Goal: Information Seeking & Learning: Learn about a topic

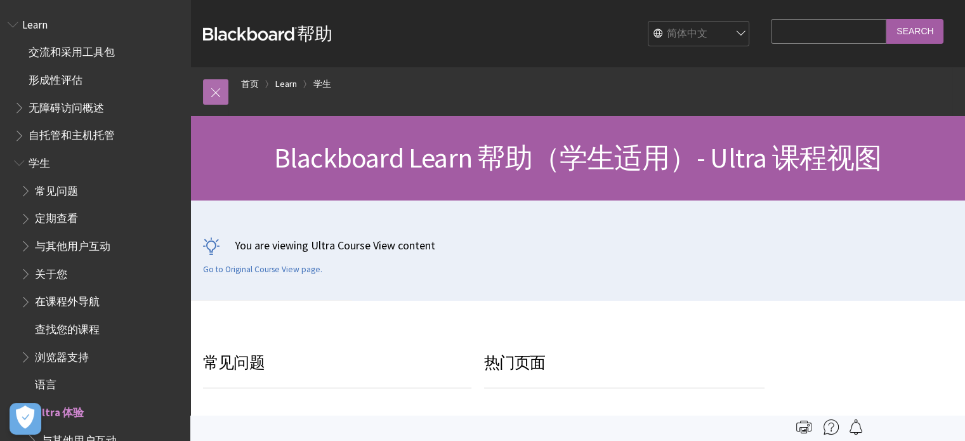
click at [222, 102] on link at bounding box center [215, 91] width 25 height 25
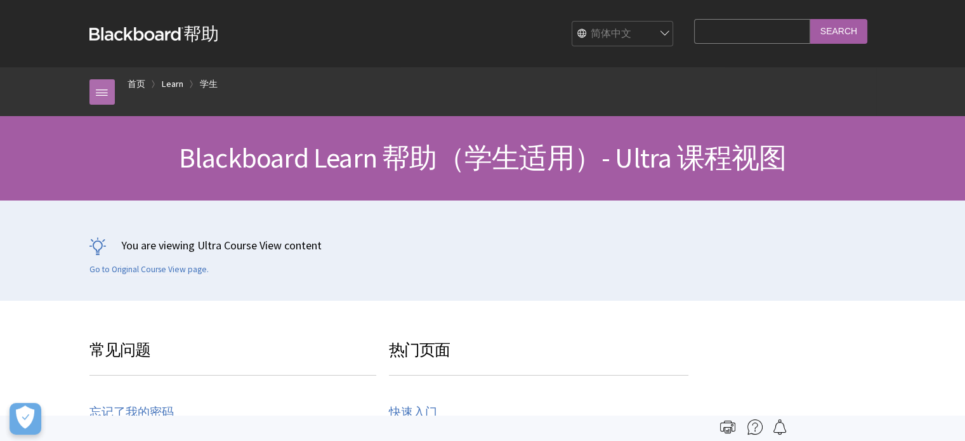
click at [109, 84] on link at bounding box center [101, 91] width 25 height 25
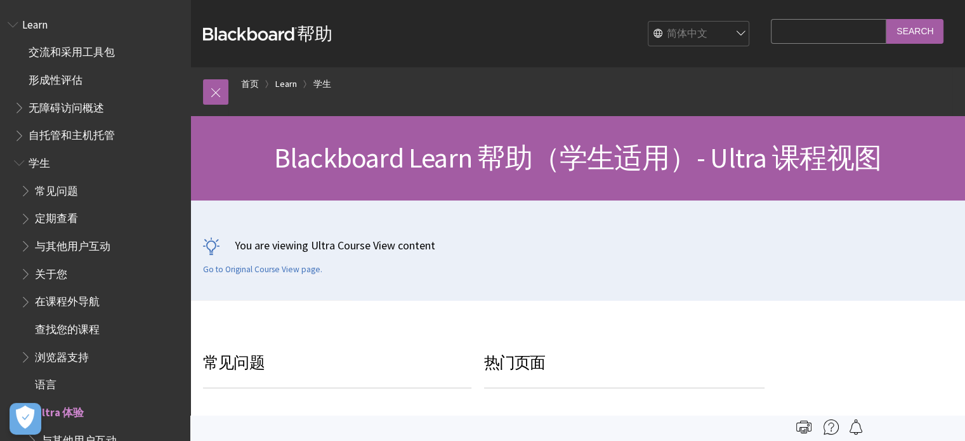
click at [694, 44] on select "English عربية Català Cymraeg Deutsch Español Suomi Français עברית Italiano 日本語 …" at bounding box center [700, 34] width 102 height 25
select select "/Learn/Student/Ultra"
click at [650, 22] on select "English عربية Català Cymraeg Deutsch Español Suomi Français עברית Italiano 日本語 …" at bounding box center [700, 34] width 102 height 25
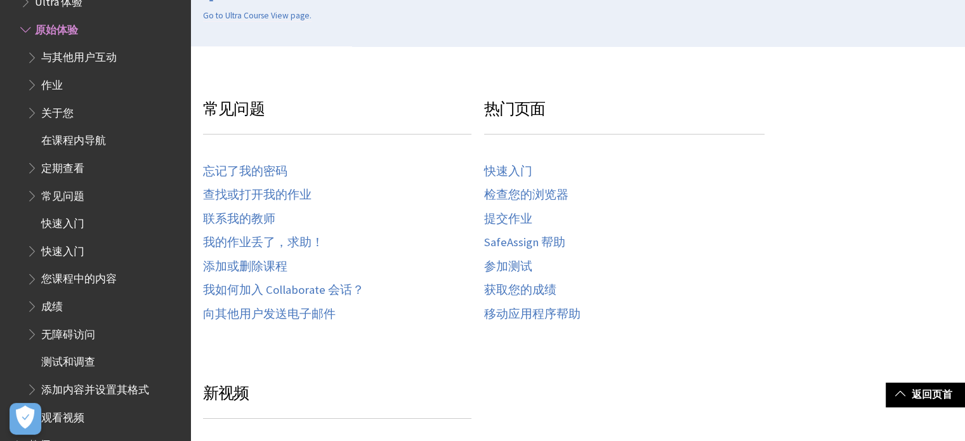
scroll to position [571, 0]
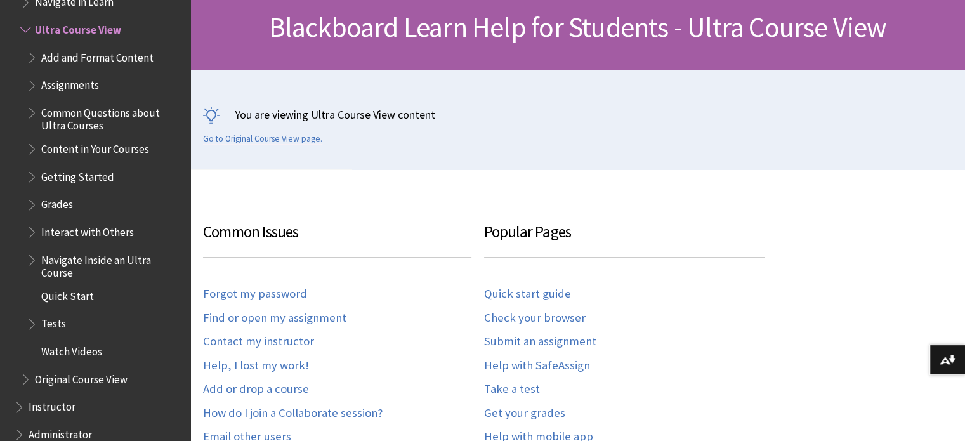
scroll to position [254, 0]
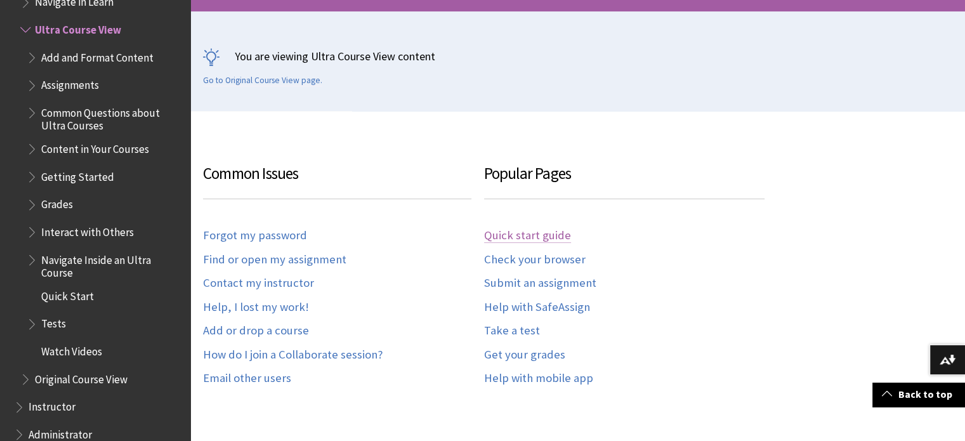
click at [523, 228] on link "Quick start guide" at bounding box center [527, 235] width 87 height 15
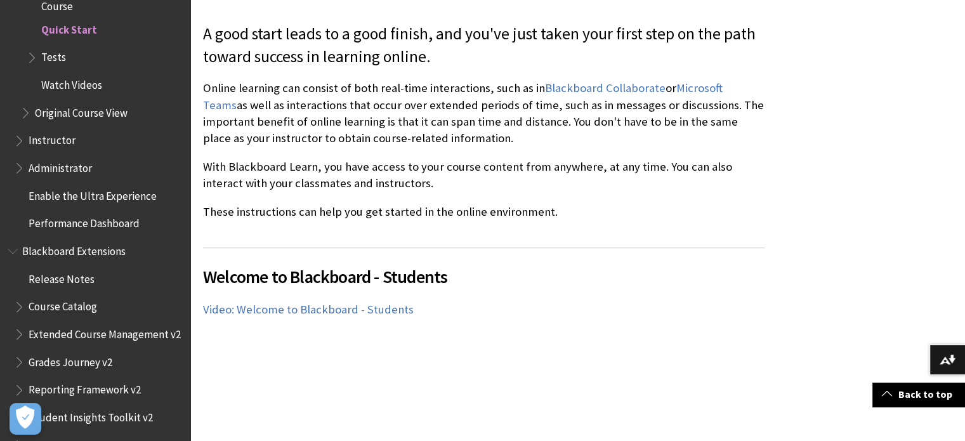
scroll to position [381, 0]
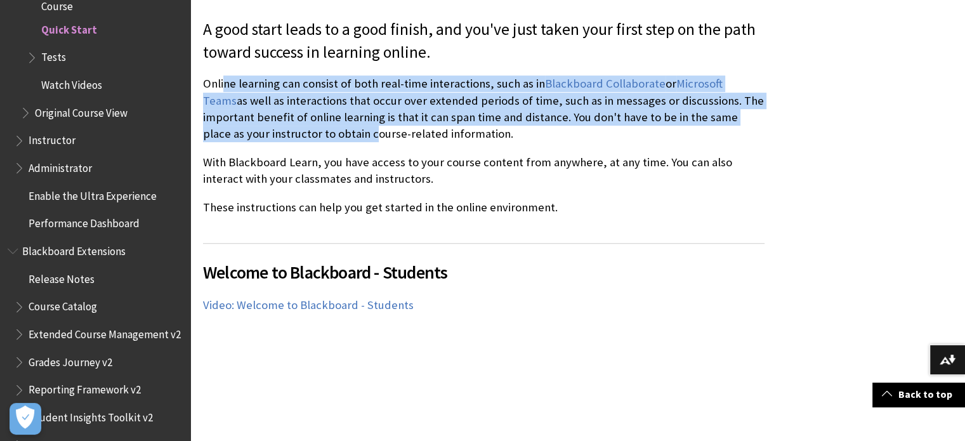
drag, startPoint x: 226, startPoint y: 87, endPoint x: 330, endPoint y: 142, distance: 117.5
click at [314, 132] on p "Online learning can consist of both real-time interactions, such as in Blackboa…" at bounding box center [484, 109] width 562 height 67
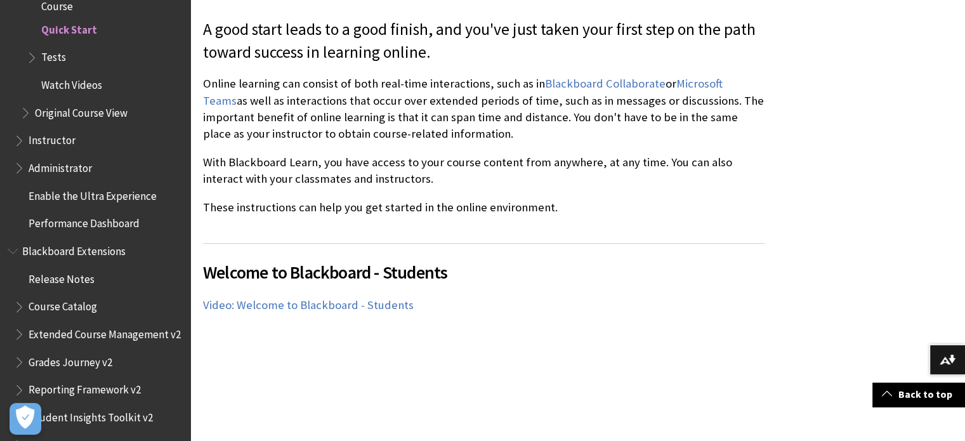
click at [330, 142] on p "Online learning can consist of both real-time interactions, such as in Blackboa…" at bounding box center [484, 109] width 562 height 67
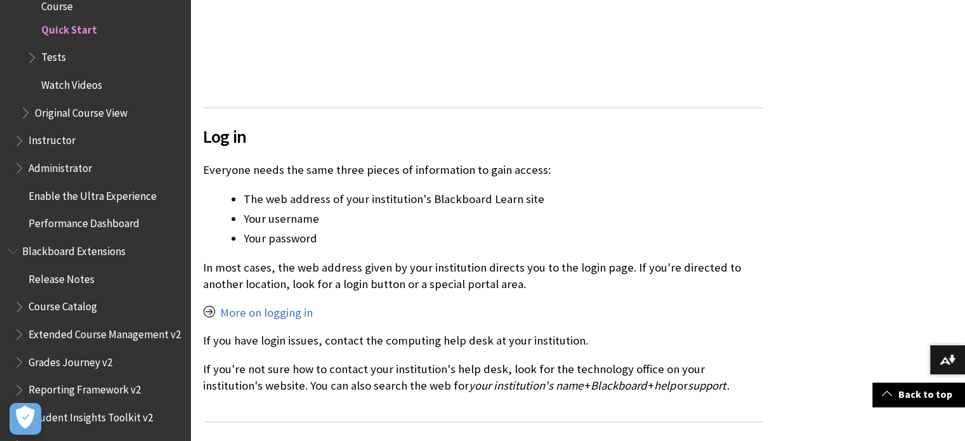
scroll to position [766, 0]
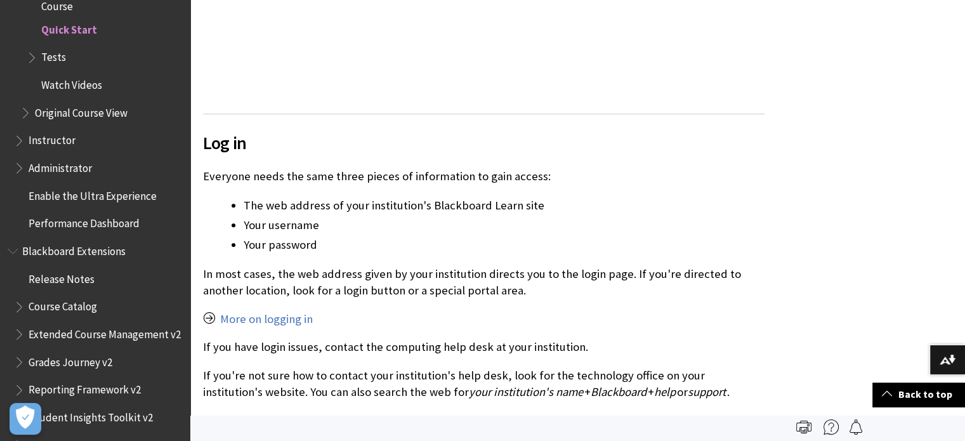
click at [468, 284] on p "In most cases, the web address given by your institution directs you to the log…" at bounding box center [484, 282] width 562 height 33
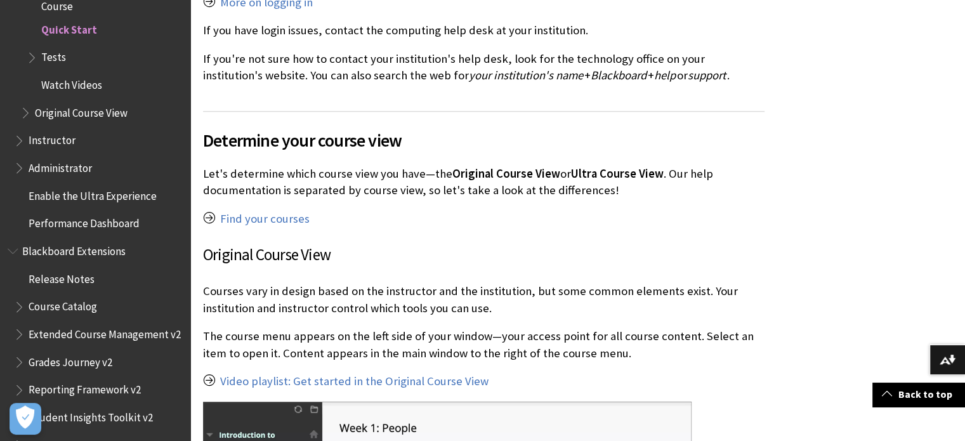
scroll to position [1083, 0]
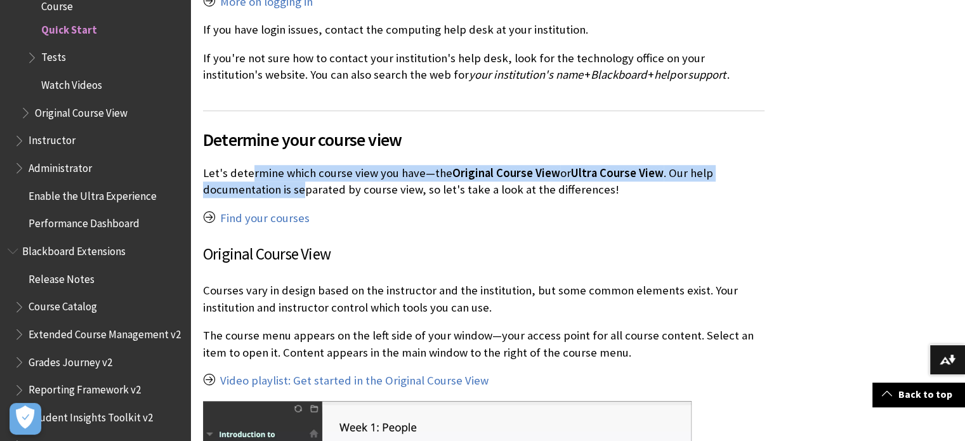
drag, startPoint x: 249, startPoint y: 178, endPoint x: 312, endPoint y: 183, distance: 63.0
click at [310, 182] on p "Let's determine which course view you have—the Original Course View or Ultra Co…" at bounding box center [484, 181] width 562 height 33
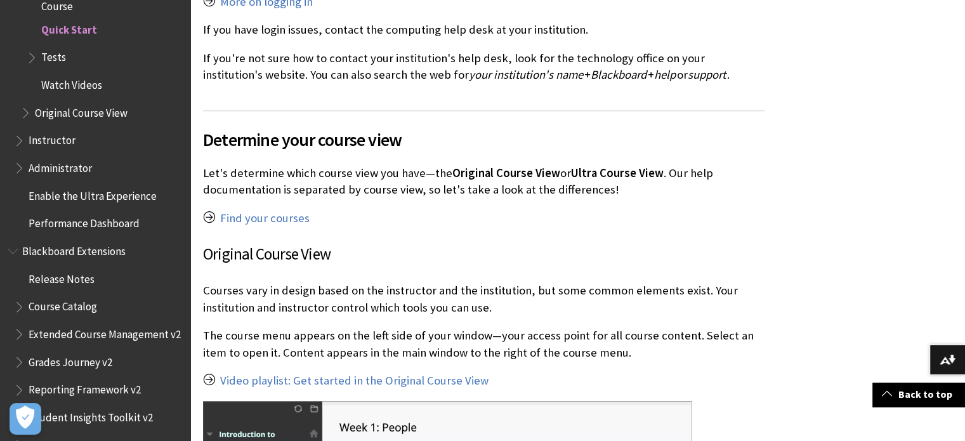
click at [317, 183] on p "Let's determine which course view you have—the Original Course View or Ultra Co…" at bounding box center [484, 181] width 562 height 33
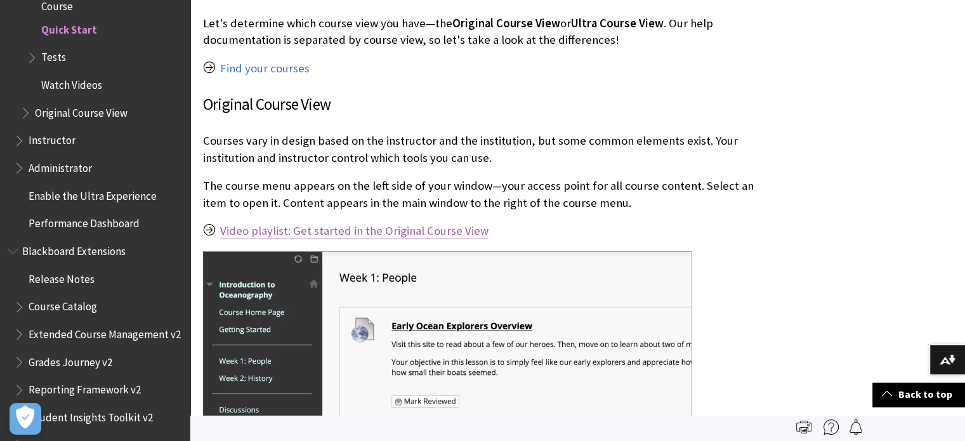
scroll to position [1210, 0]
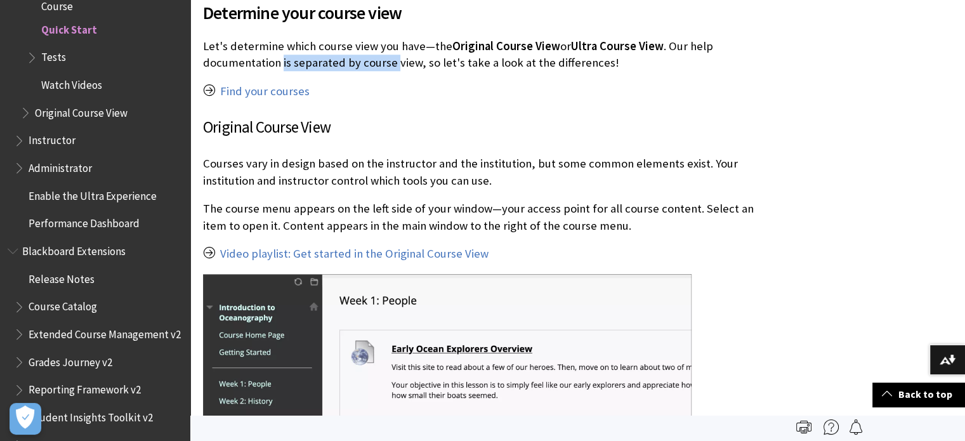
drag, startPoint x: 338, startPoint y: 62, endPoint x: 421, endPoint y: 67, distance: 83.3
click at [401, 63] on p "Let's determine which course view you have—the Original Course View or Ultra Co…" at bounding box center [484, 54] width 562 height 33
click at [421, 67] on p "Let's determine which course view you have—the Original Course View or Ultra Co…" at bounding box center [484, 54] width 562 height 33
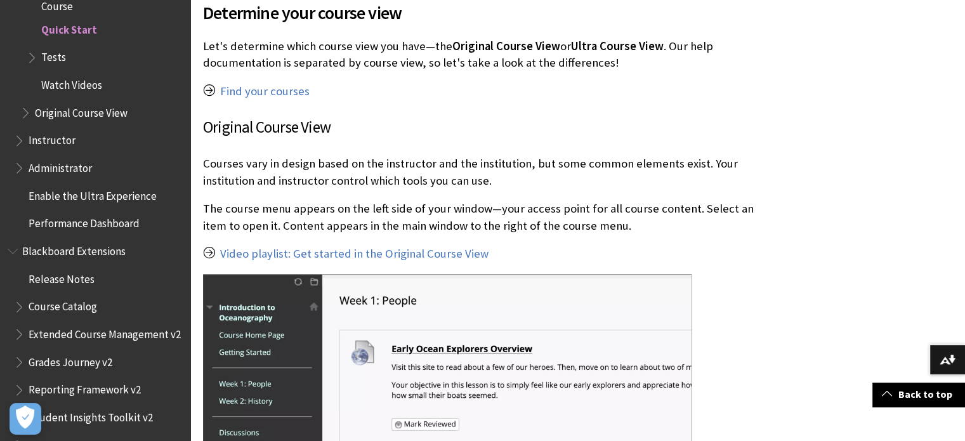
click at [315, 186] on p "Courses vary in design based on the instructor and the institution, but some co…" at bounding box center [484, 171] width 562 height 33
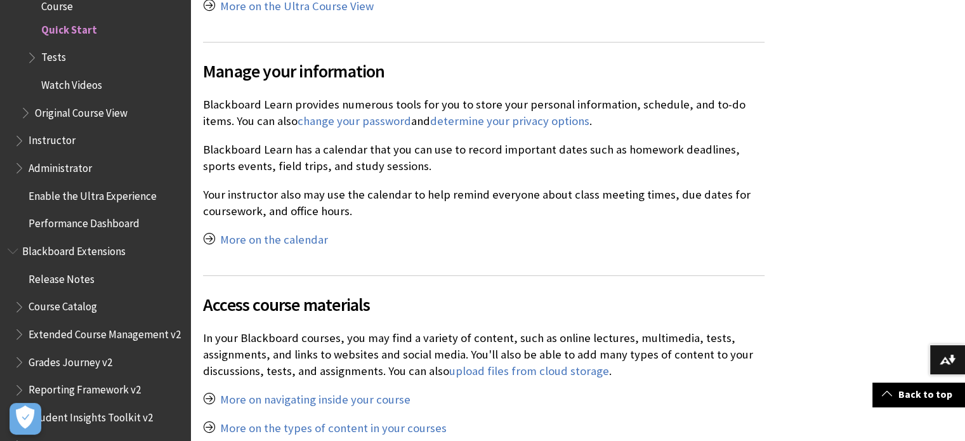
scroll to position [2606, 0]
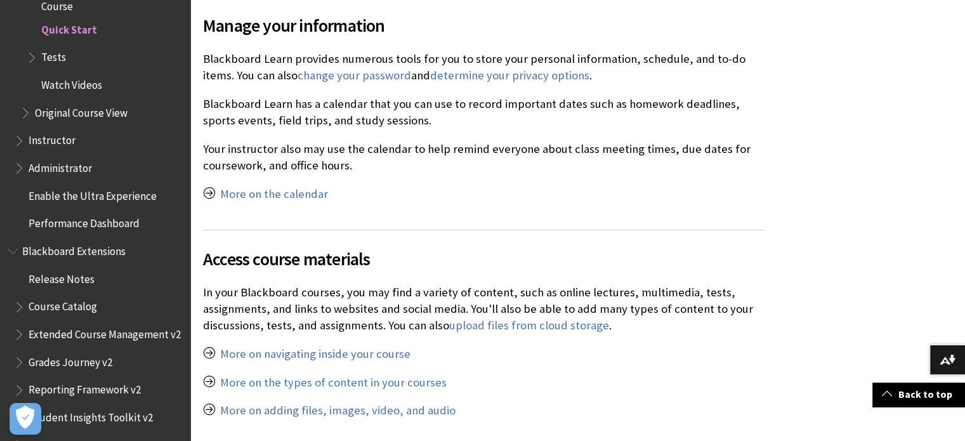
click at [298, 230] on h2 "Access course materials" at bounding box center [484, 251] width 562 height 43
click at [287, 144] on p "Your instructor also may use the calendar to help remind everyone about class m…" at bounding box center [484, 157] width 562 height 33
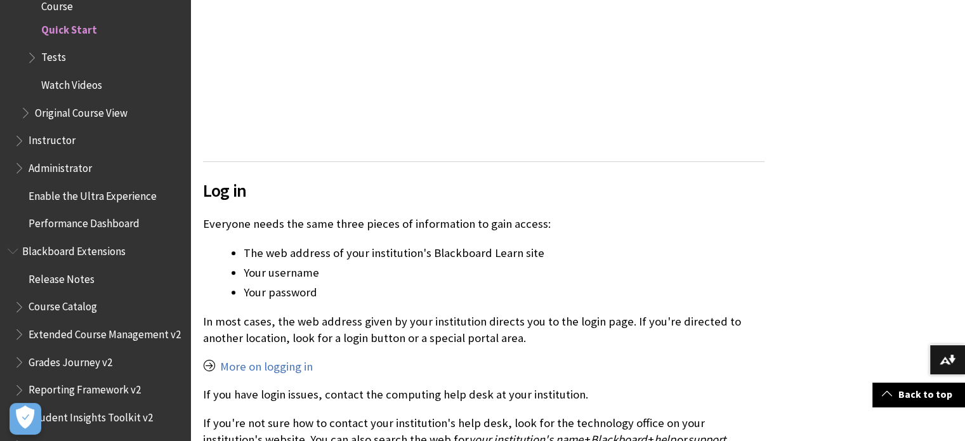
scroll to position [766, 0]
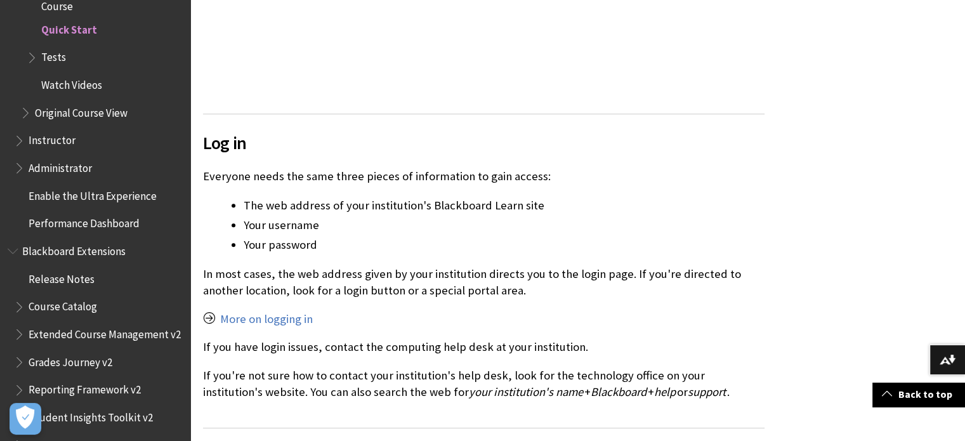
click at [325, 177] on p "Everyone needs the same three pieces of information to gain access:" at bounding box center [484, 176] width 562 height 16
click at [345, 174] on p "Everyone needs the same three pieces of information to gain access:" at bounding box center [484, 176] width 562 height 16
click at [342, 175] on p "Everyone needs the same three pieces of information to gain access:" at bounding box center [484, 176] width 562 height 16
click at [329, 190] on div "Log in Everyone needs the same three pieces of information to gain access: The …" at bounding box center [484, 257] width 562 height 287
click at [286, 178] on p "Everyone needs the same three pieces of information to gain access:" at bounding box center [484, 176] width 562 height 16
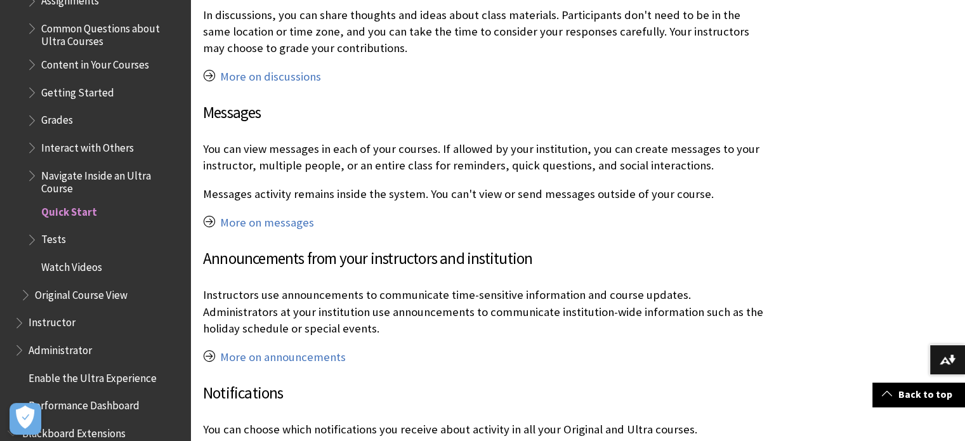
scroll to position [3304, 0]
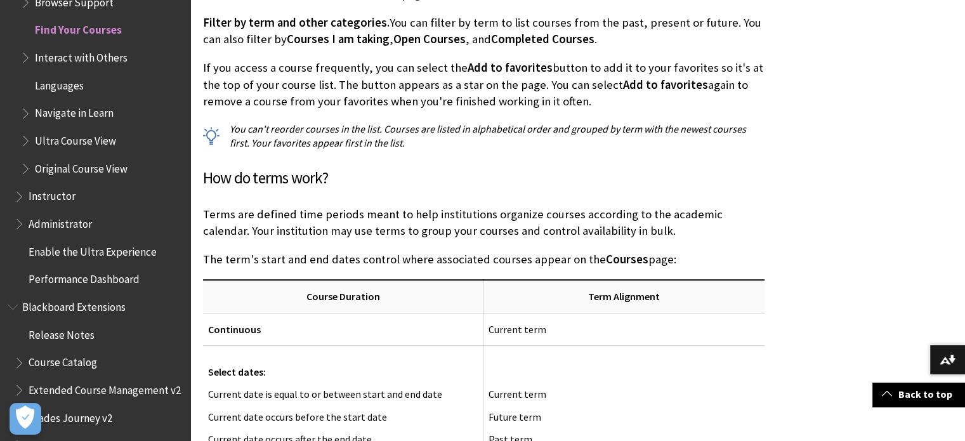
scroll to position [956, 0]
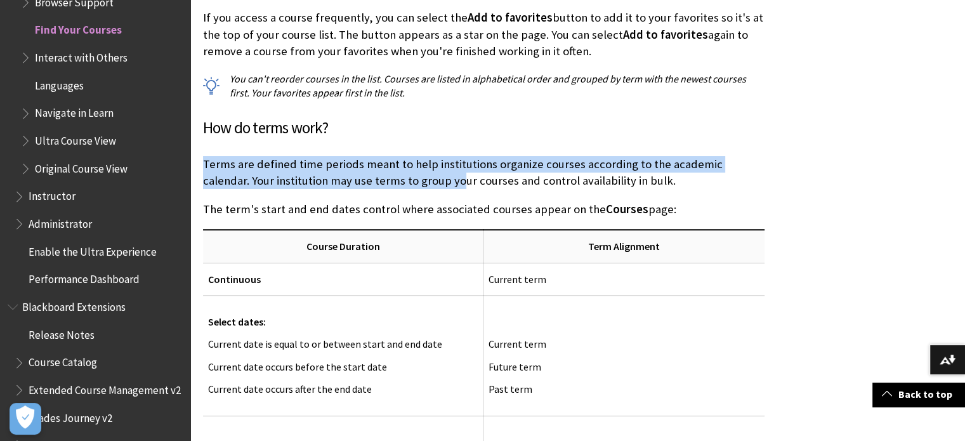
drag, startPoint x: 206, startPoint y: 164, endPoint x: 414, endPoint y: 182, distance: 208.9
click at [414, 182] on p "Terms are defined time periods meant to help institutions organize courses acco…" at bounding box center [484, 172] width 562 height 33
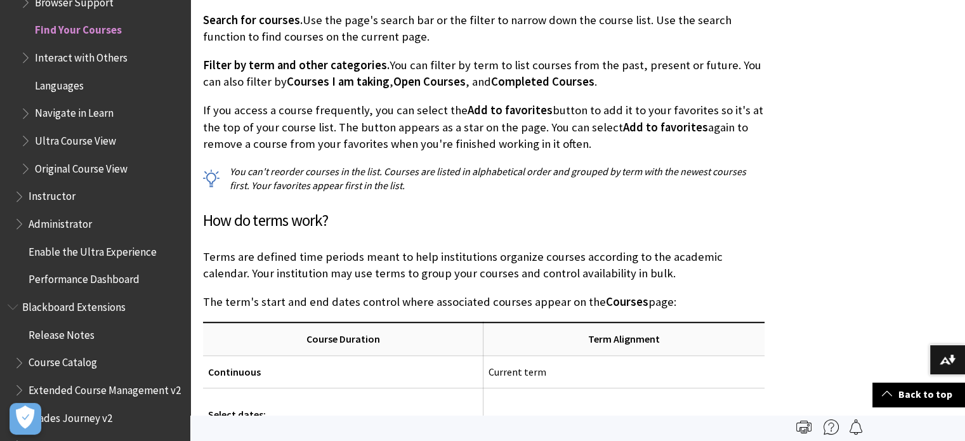
scroll to position [829, 0]
